Goal: Transaction & Acquisition: Purchase product/service

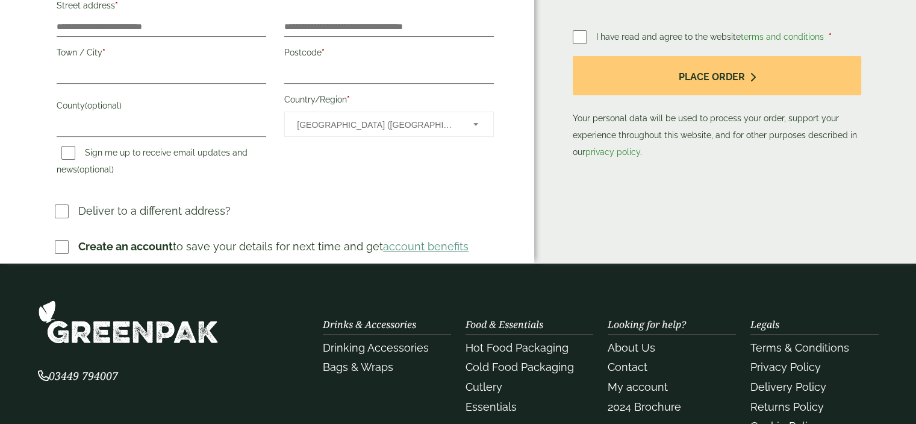
scroll to position [422, 0]
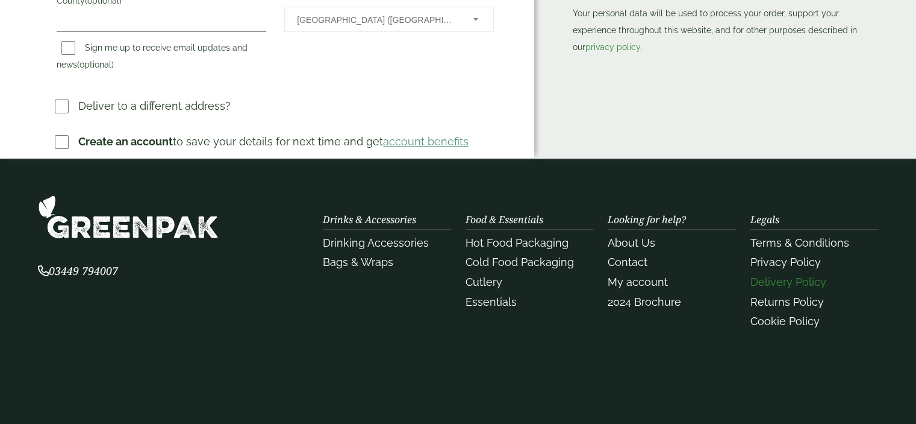
click at [770, 278] on link "Delivery Policy" at bounding box center [789, 281] width 76 height 13
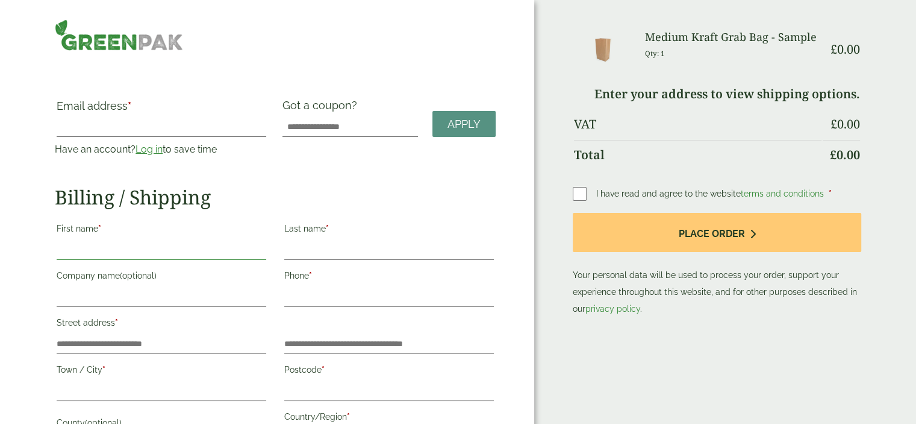
click at [88, 246] on input "First name *" at bounding box center [162, 249] width 210 height 19
